Goal: Information Seeking & Learning: Learn about a topic

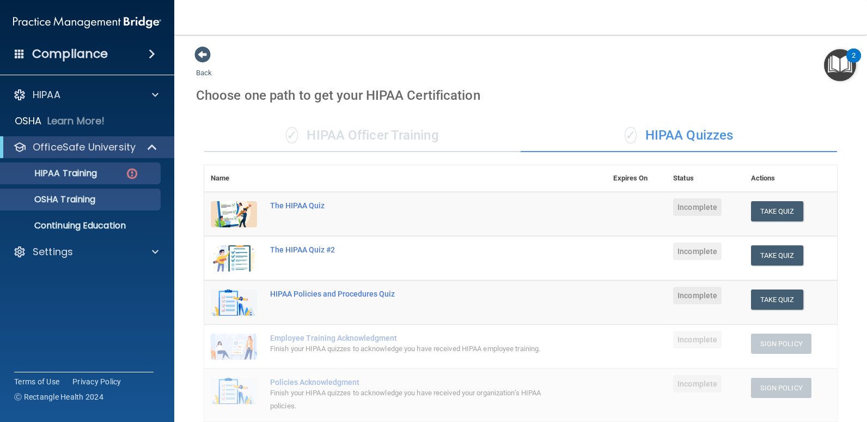
scroll to position [351, 0]
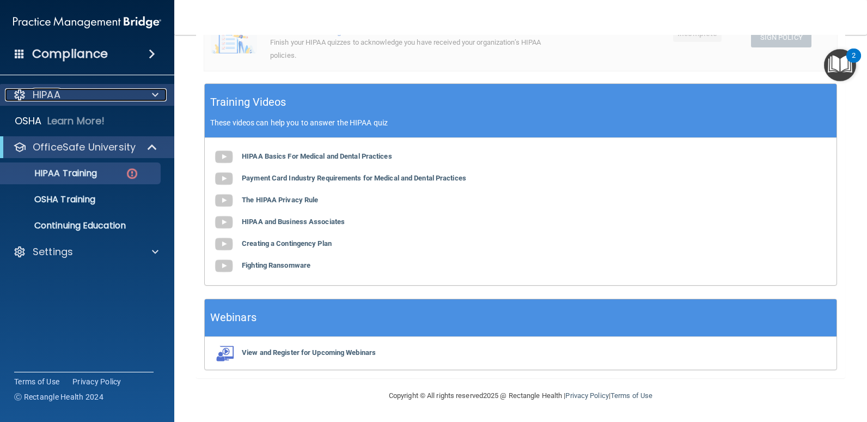
click at [69, 96] on div "HIPAA" at bounding box center [72, 94] width 135 height 13
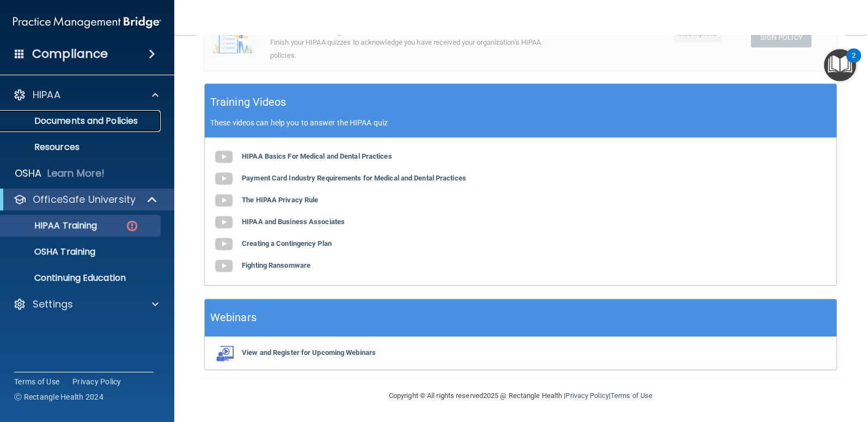
click at [80, 121] on p "Documents and Policies" at bounding box center [81, 120] width 149 height 11
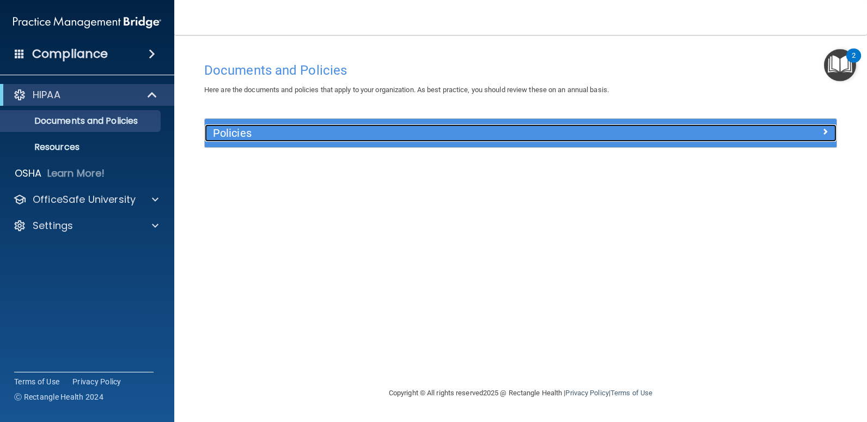
click at [232, 134] on h5 "Policies" at bounding box center [442, 133] width 458 height 12
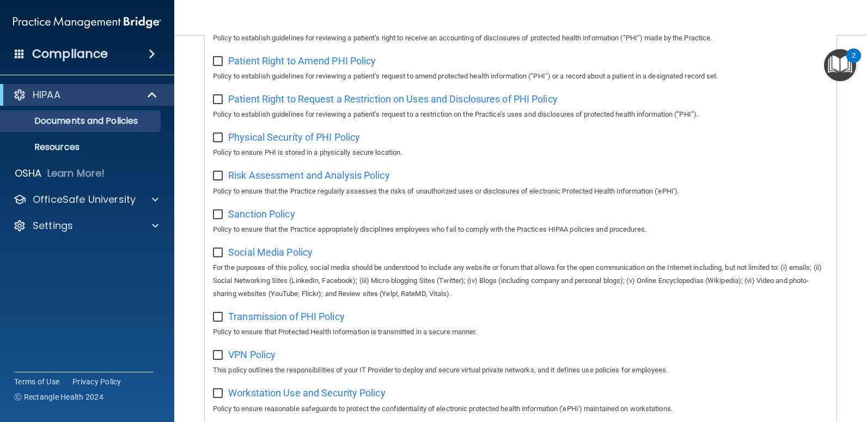
scroll to position [697, 0]
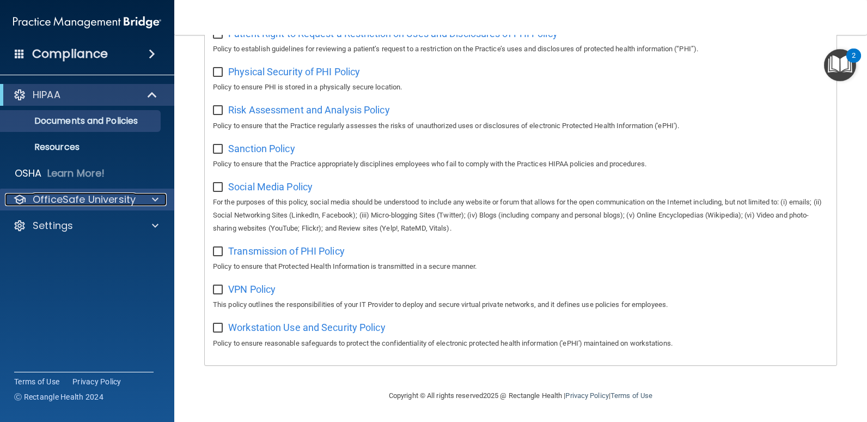
click at [151, 197] on div at bounding box center [153, 199] width 27 height 13
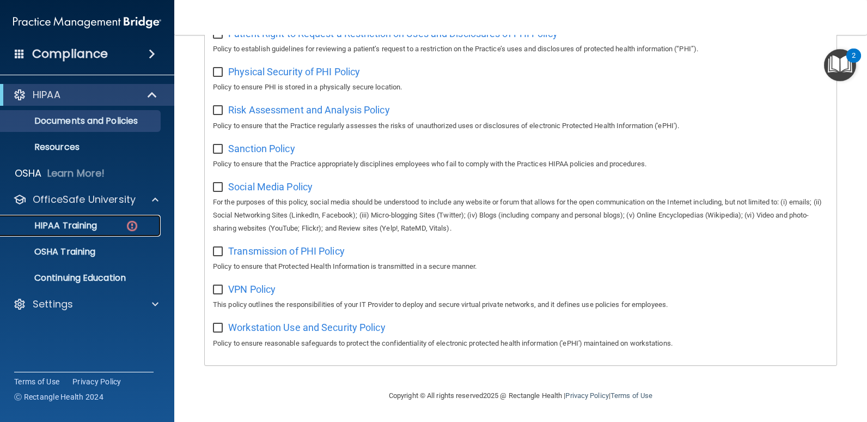
click at [48, 222] on p "HIPAA Training" at bounding box center [52, 225] width 90 height 11
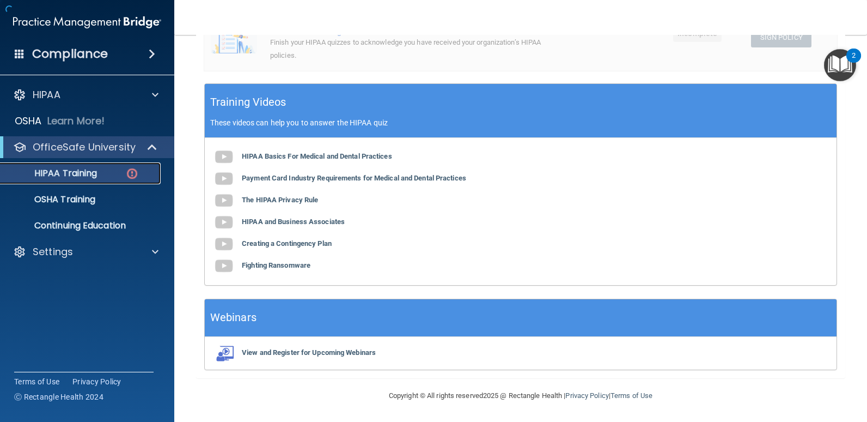
scroll to position [351, 0]
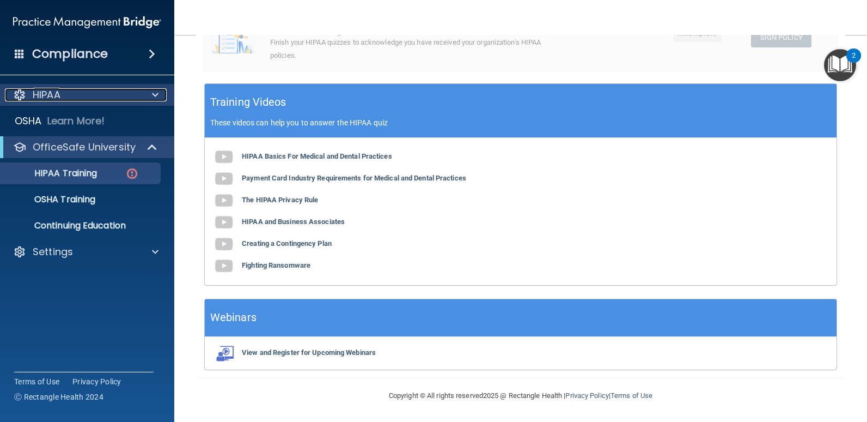
click at [48, 98] on p "HIPAA" at bounding box center [47, 94] width 28 height 13
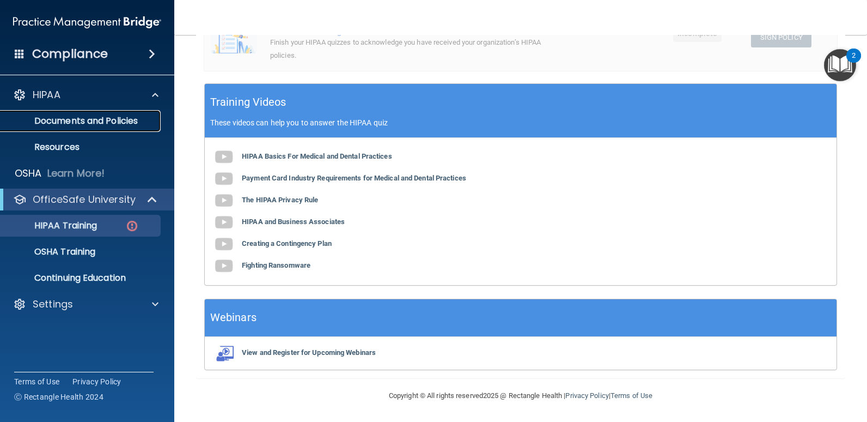
click at [66, 124] on p "Documents and Policies" at bounding box center [81, 120] width 149 height 11
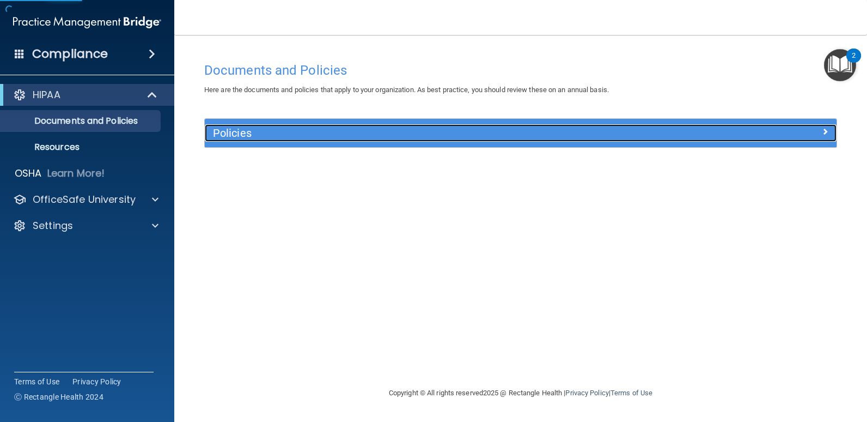
click at [235, 129] on h5 "Policies" at bounding box center [442, 133] width 458 height 12
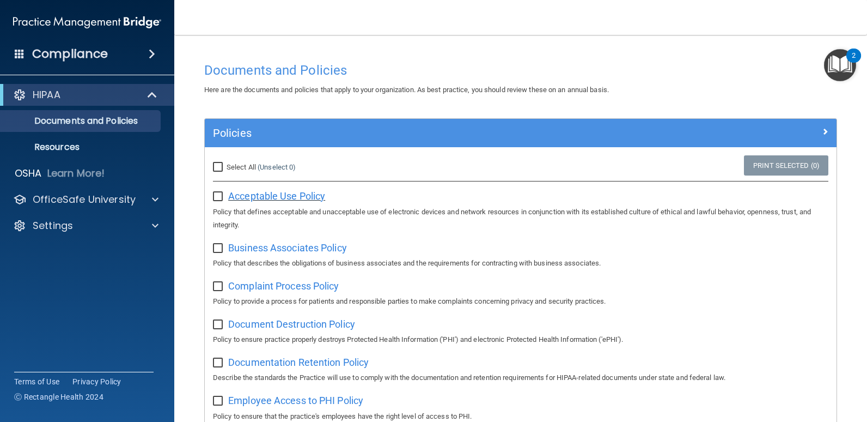
click at [299, 192] on span "Acceptable Use Policy" at bounding box center [276, 195] width 97 height 11
click at [119, 198] on p "OfficeSafe University" at bounding box center [84, 199] width 103 height 13
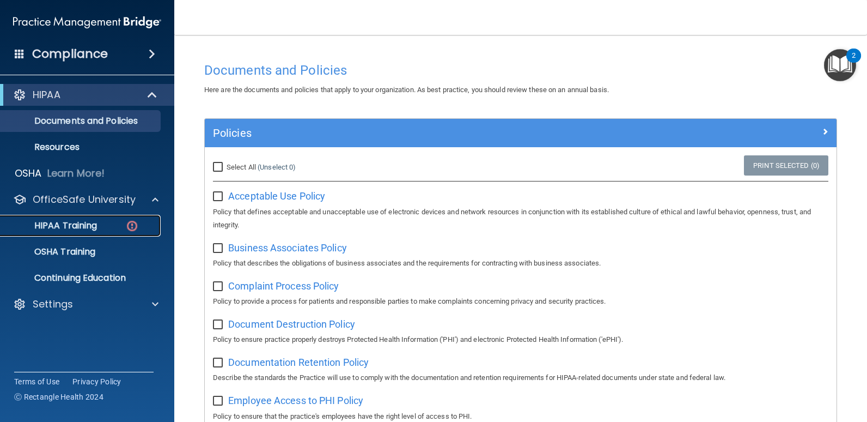
click at [77, 226] on p "HIPAA Training" at bounding box center [52, 225] width 90 height 11
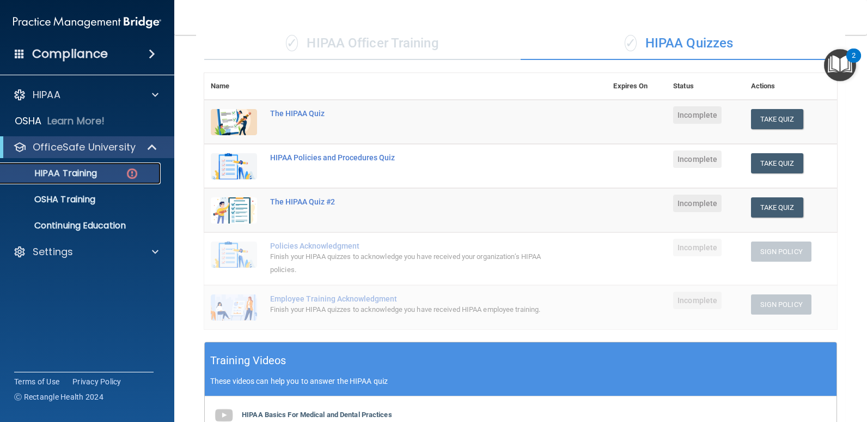
scroll to position [351, 0]
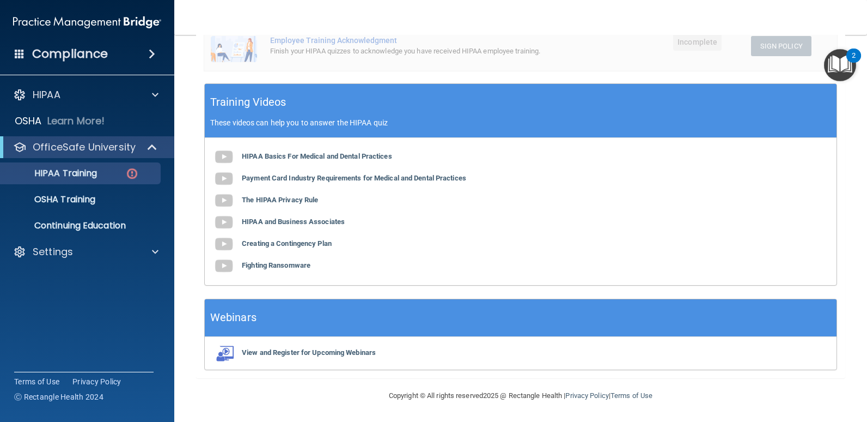
click at [54, 339] on div "Compliance HIPAA Documents and Policies Report an Incident Business Associates …" at bounding box center [87, 211] width 174 height 422
